Goal: Task Accomplishment & Management: Use online tool/utility

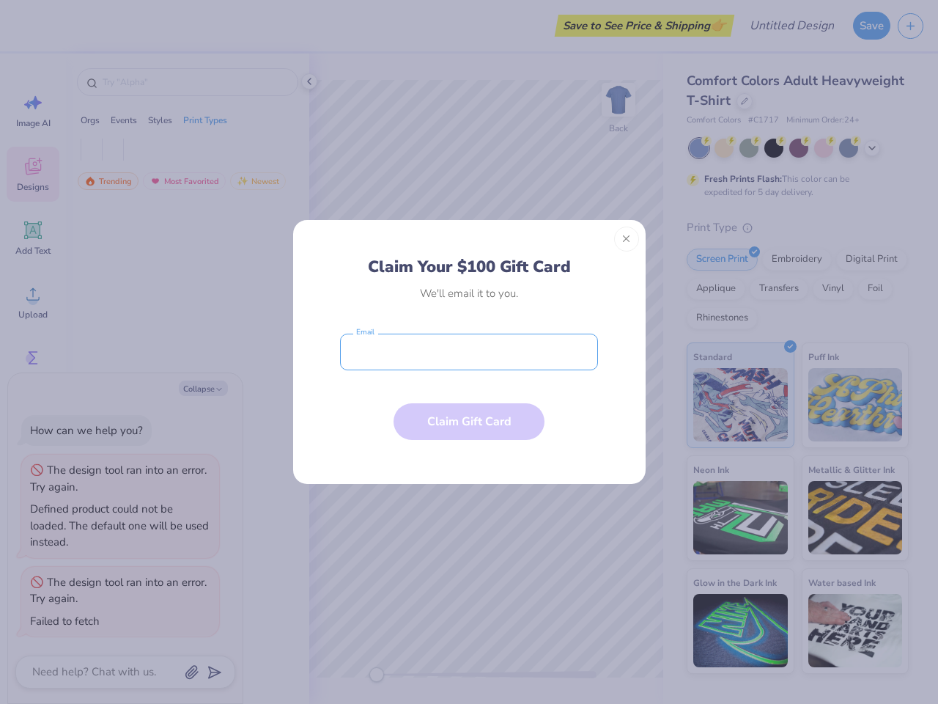
type textarea "x"
click at [469, 352] on input "email" at bounding box center [469, 351] width 258 height 37
click at [627, 239] on button "Close" at bounding box center [626, 238] width 25 height 25
